Goal: Task Accomplishment & Management: Manage account settings

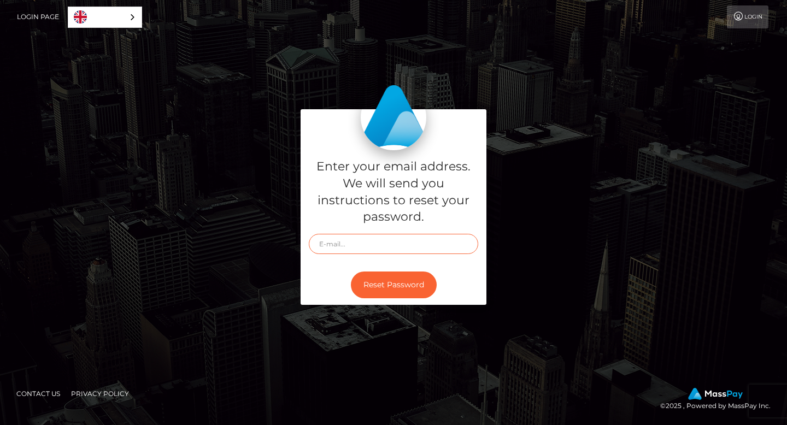
click at [341, 245] on input "text" at bounding box center [393, 244] width 169 height 20
paste input "philthy97@outlook.com"
type input "philthy97@outlook.com"
click at [339, 297] on div "Reset Password" at bounding box center [393, 285] width 186 height 40
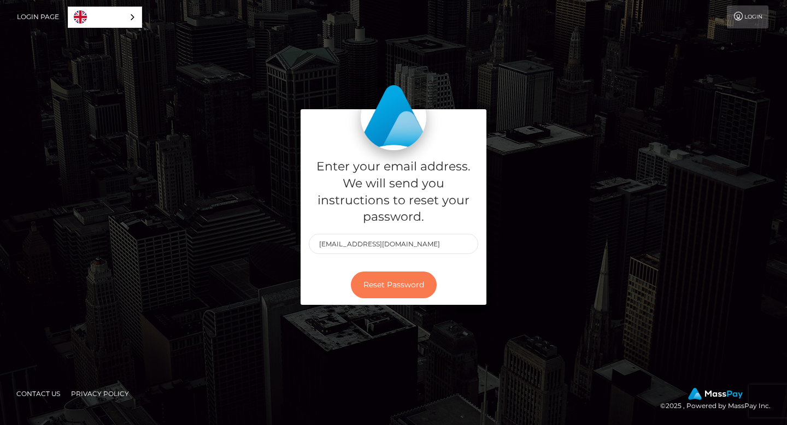
click at [382, 288] on button "Reset Password" at bounding box center [394, 284] width 86 height 27
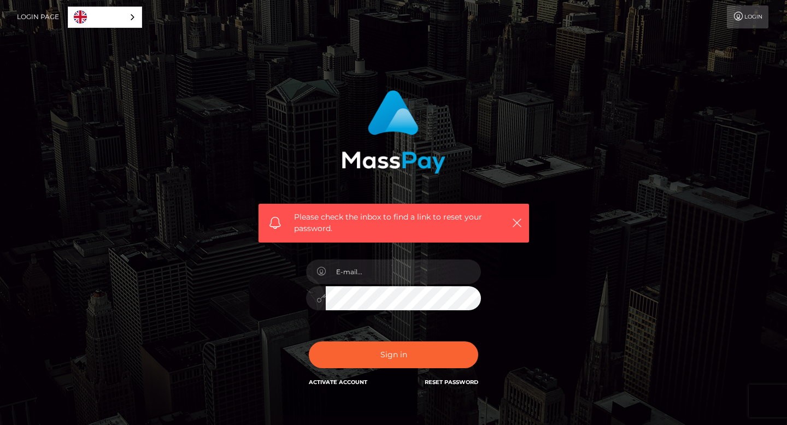
click at [451, 381] on link "Reset Password" at bounding box center [451, 382] width 54 height 7
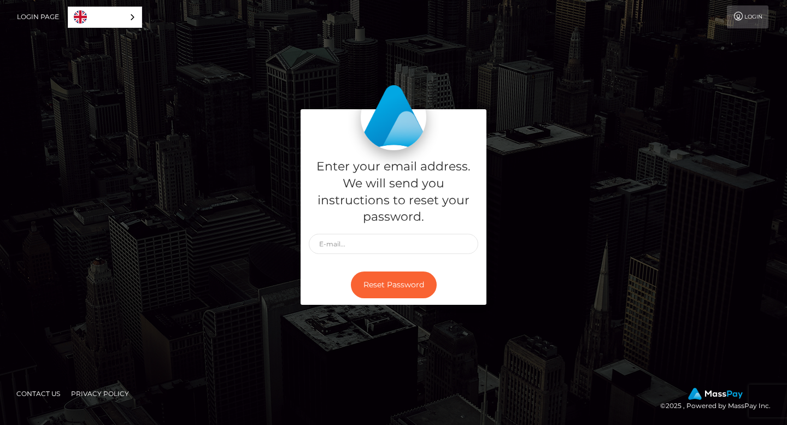
click at [381, 228] on div "Enter your email address. We will send you instructions to reset your password." at bounding box center [393, 207] width 186 height 115
click at [379, 234] on div at bounding box center [393, 244] width 169 height 20
click at [359, 241] on input "text" at bounding box center [393, 244] width 169 height 20
type input "[EMAIL_ADDRESS][DOMAIN_NAME]"
click at [391, 284] on button "Reset Password" at bounding box center [394, 284] width 86 height 27
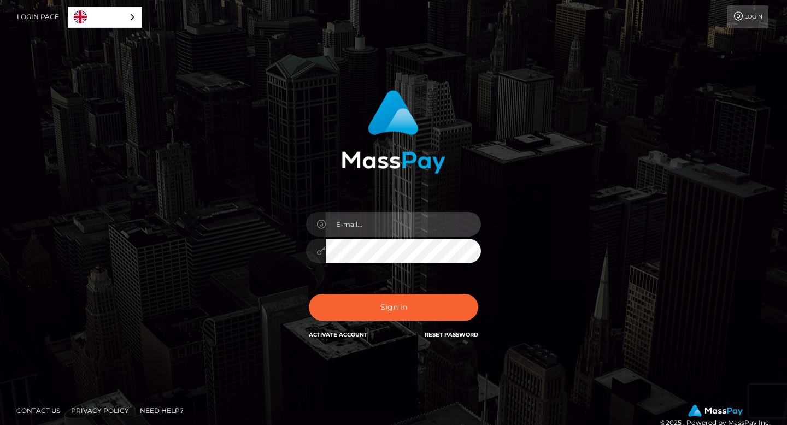
click at [388, 228] on input "email" at bounding box center [403, 224] width 155 height 25
type input "[EMAIL_ADDRESS][DOMAIN_NAME]"
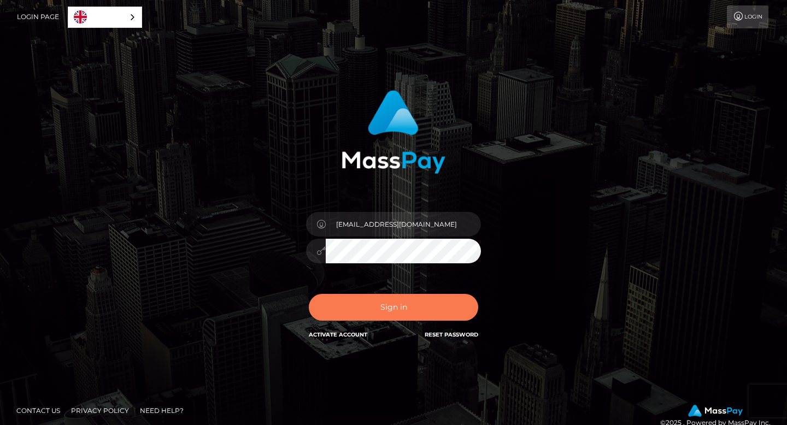
click at [383, 304] on button "Sign in" at bounding box center [393, 307] width 169 height 27
